Goal: Task Accomplishment & Management: Manage account settings

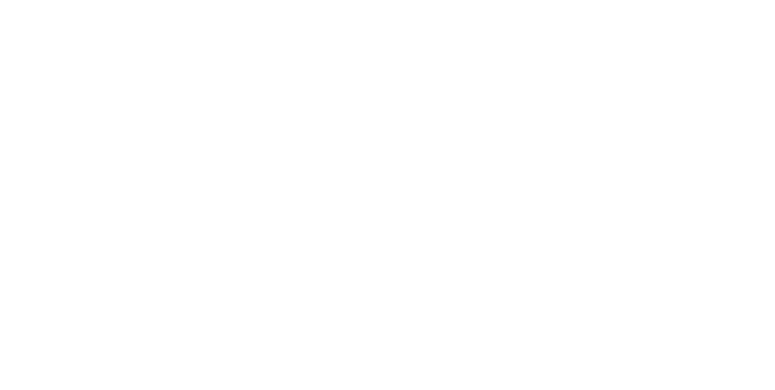
click at [383, 189] on button "Clock Off" at bounding box center [349, 191] width 67 height 19
click at [648, 70] on button "Close" at bounding box center [625, 66] width 44 height 19
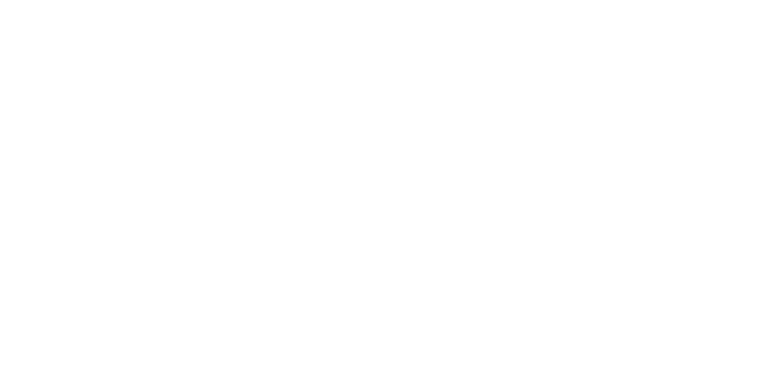
scroll to position [608, 0]
click at [648, 71] on button "Close" at bounding box center [625, 66] width 44 height 19
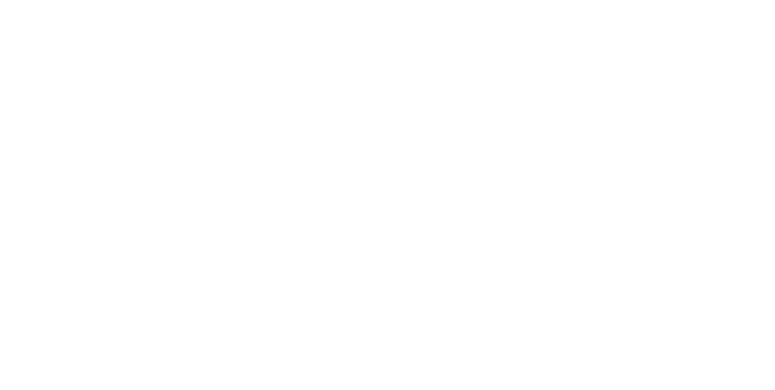
click at [648, 64] on button "Close" at bounding box center [625, 66] width 44 height 19
click at [648, 69] on button "Close" at bounding box center [625, 66] width 44 height 19
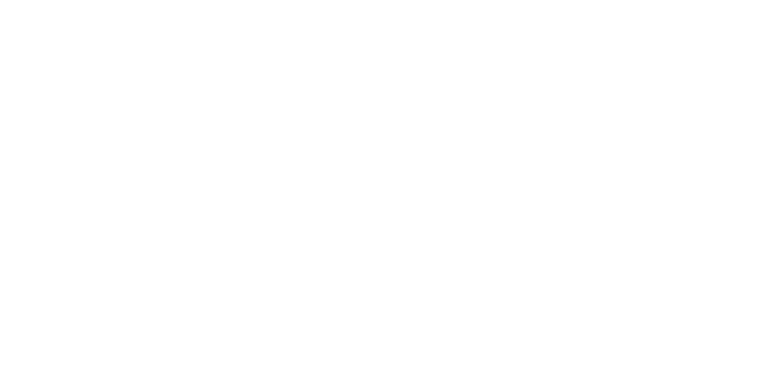
click at [648, 64] on button "Close" at bounding box center [625, 66] width 44 height 19
click at [648, 71] on button "Close" at bounding box center [625, 66] width 44 height 19
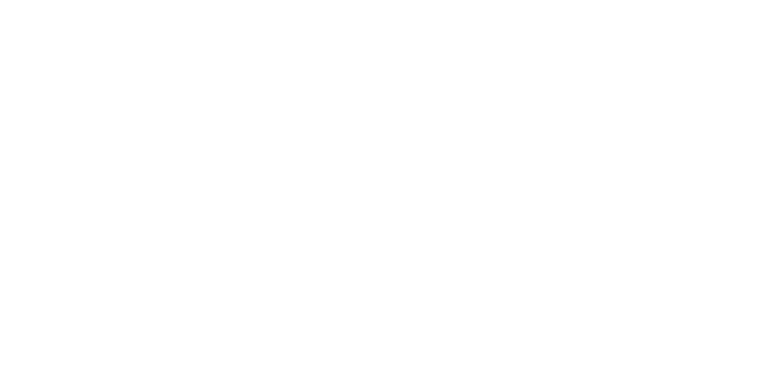
scroll to position [948, 0]
click at [112, 165] on div "Tracking" at bounding box center [95, 166] width 33 height 11
click at [508, 342] on icon "button" at bounding box center [505, 341] width 6 height 7
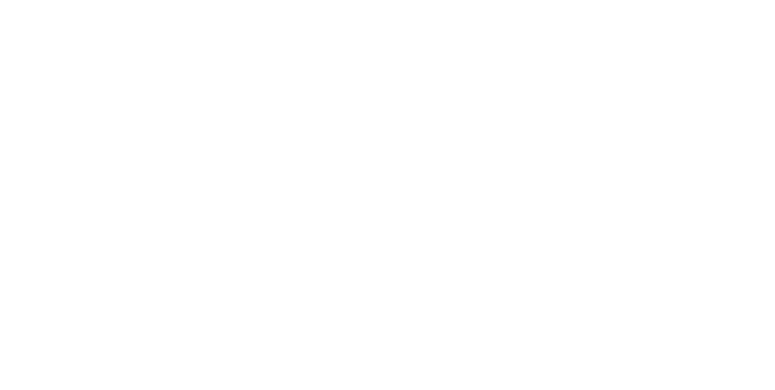
click at [383, 191] on button "Clock On" at bounding box center [349, 191] width 67 height 19
click at [519, 341] on icon "button" at bounding box center [516, 342] width 6 height 6
click at [383, 194] on button "Clock Off" at bounding box center [349, 191] width 67 height 19
click at [648, 67] on button "Close" at bounding box center [625, 66] width 44 height 19
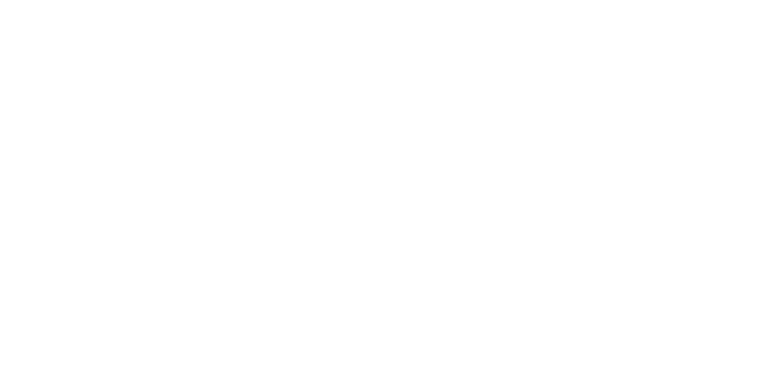
scroll to position [0, 0]
click at [160, 172] on button "Tracking" at bounding box center [102, 166] width 115 height 30
click at [503, 348] on button "button" at bounding box center [495, 341] width 15 height 15
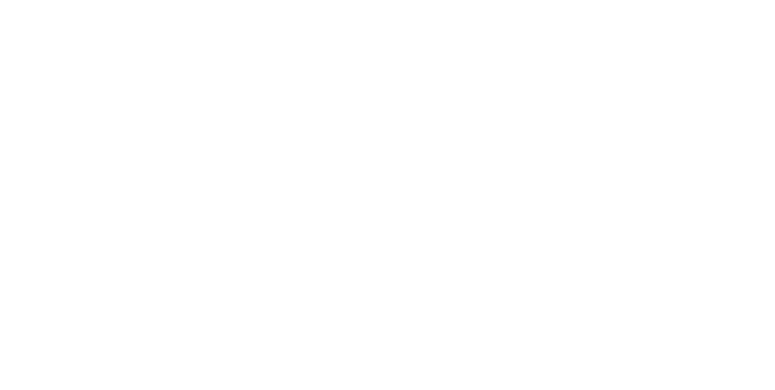
click at [383, 191] on button "Clock On" at bounding box center [349, 191] width 67 height 19
click at [774, 389] on div "Order details Collaborate Checklists 0/0 Tracking Linked Orders Timeline Order …" at bounding box center [387, 195] width 775 height 390
click at [160, 142] on button "Checklists 0/0" at bounding box center [102, 136] width 115 height 30
type textarea "x"
click at [160, 115] on button "Collaborate" at bounding box center [102, 106] width 115 height 30
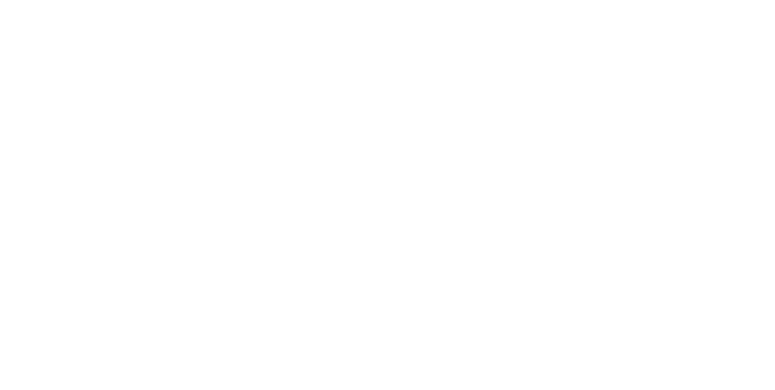
click at [160, 177] on button "Tracking" at bounding box center [102, 166] width 115 height 30
click at [514, 340] on button "button" at bounding box center [506, 341] width 15 height 15
click at [383, 189] on button "Clock Off" at bounding box center [349, 191] width 67 height 19
click at [648, 70] on button "Close" at bounding box center [625, 66] width 44 height 19
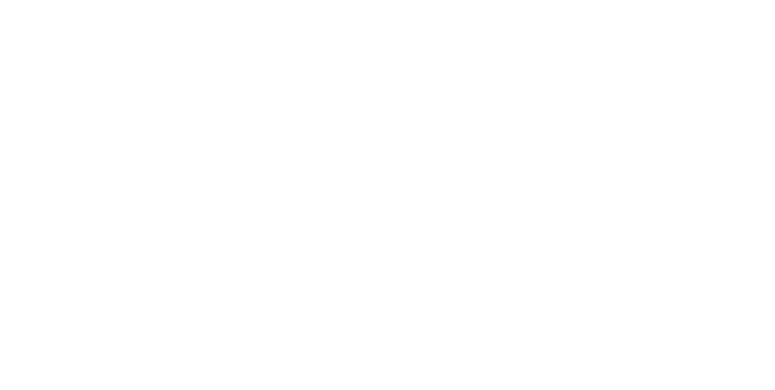
scroll to position [270, 0]
click at [160, 116] on button "Collaborate" at bounding box center [102, 106] width 115 height 30
